Goal: Information Seeking & Learning: Stay updated

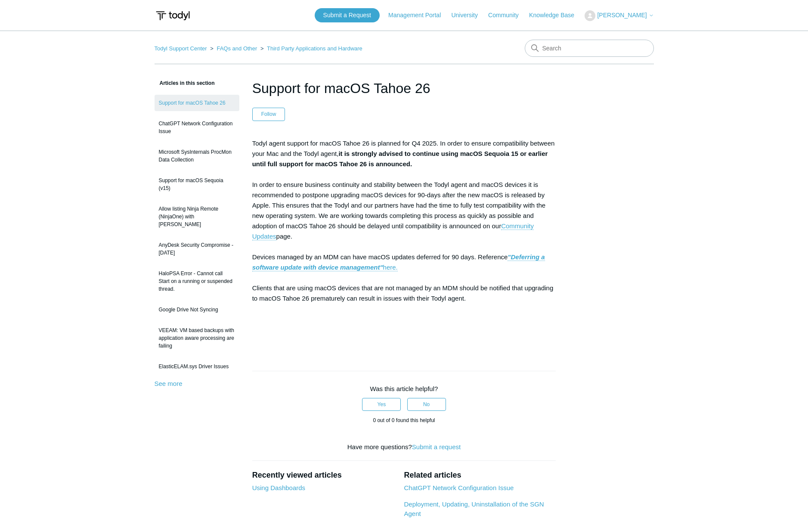
click at [343, 178] on p "Todyl agent support for macOS Tahoe 26 is planned for Q4 2025. In order to ensu…" at bounding box center [404, 241] width 304 height 207
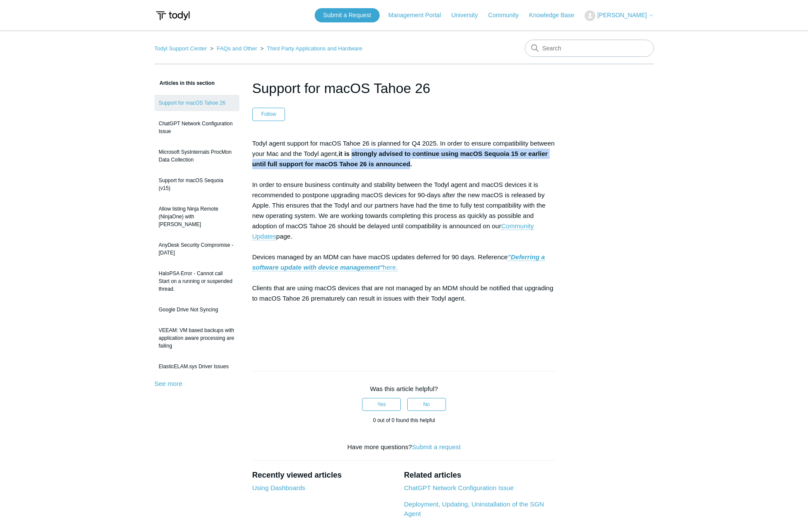
drag, startPoint x: 353, startPoint y: 154, endPoint x: 410, endPoint y: 163, distance: 57.0
click at [410, 163] on strong "it is strongly advised to continue using macOS Sequoia 15 or earlier until full…" at bounding box center [400, 159] width 296 height 18
copy strong "strongly advised to continue using macOS Sequoia 15 or earlier until full suppo…"
click at [304, 189] on p "Todyl agent support for macOS Tahoe 26 is planned for Q4 2025. In order to ensu…" at bounding box center [404, 241] width 304 height 207
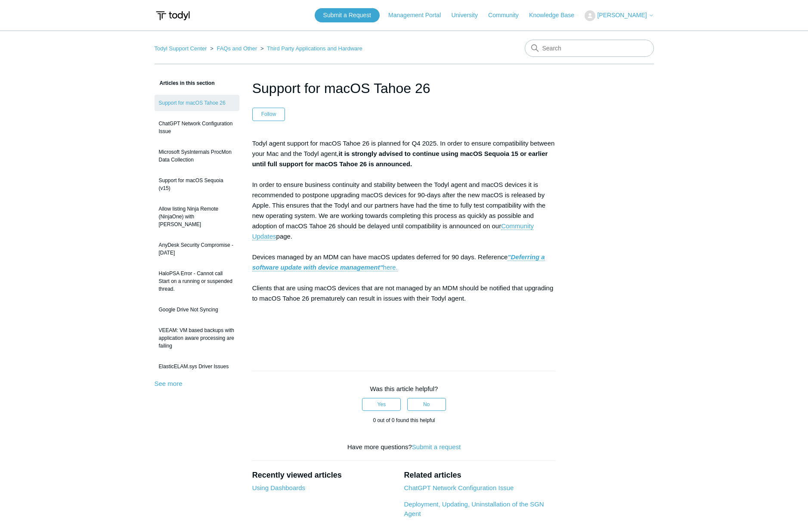
drag, startPoint x: 252, startPoint y: 184, endPoint x: 293, endPoint y: 240, distance: 69.2
click at [293, 240] on p "Todyl agent support for macOS Tahoe 26 is planned for Q4 2025. In order to ensu…" at bounding box center [404, 241] width 304 height 207
copy p "In order to ensure business continuity and stability between the Todyl agent an…"
click at [578, 263] on div "Articles in this section Support for macOS Tahoe 26 ChatGPT Network Configurati…" at bounding box center [403, 358] width 499 height 560
click at [522, 227] on link "Community Updates" at bounding box center [392, 231] width 281 height 18
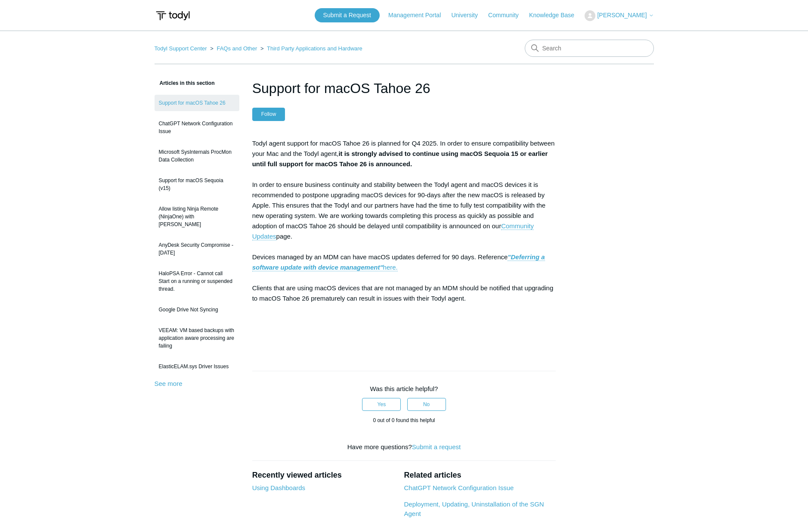
click at [272, 114] on button "Follow" at bounding box center [268, 114] width 33 height 13
